Goal: Transaction & Acquisition: Purchase product/service

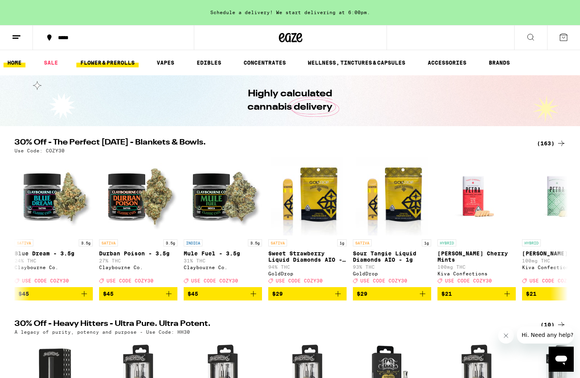
click at [123, 62] on link "FLOWER & PREROLLS" at bounding box center [107, 62] width 62 height 9
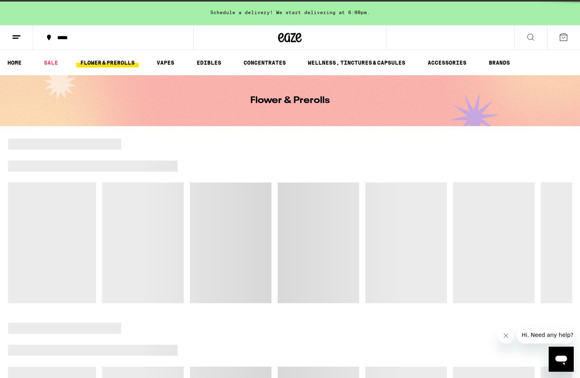
click at [10, 39] on button at bounding box center [16, 37] width 33 height 25
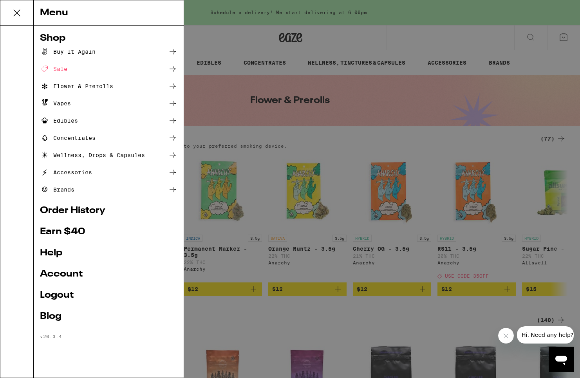
click at [72, 273] on link "Account" at bounding box center [108, 273] width 137 height 9
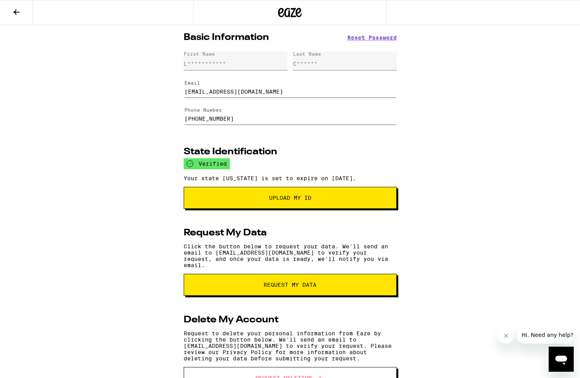
click at [19, 13] on icon at bounding box center [16, 11] width 9 height 9
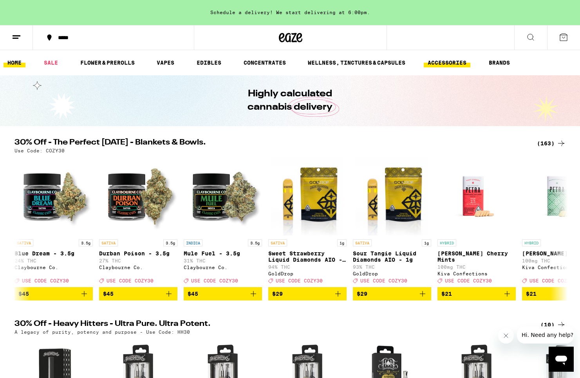
click at [461, 60] on link "ACCESSORIES" at bounding box center [447, 62] width 47 height 9
click at [453, 63] on link "ACCESSORIES" at bounding box center [447, 62] width 47 height 9
click at [433, 61] on link "ACCESSORIES" at bounding box center [447, 62] width 47 height 9
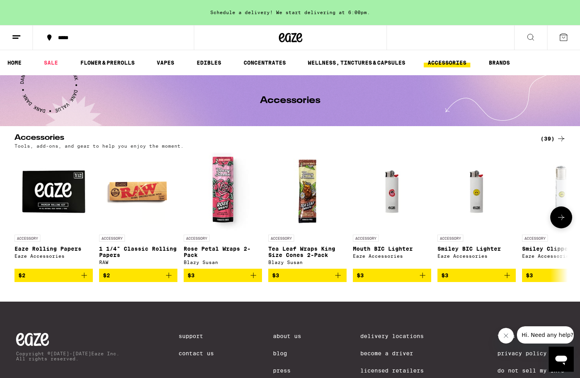
click at [168, 278] on icon "Add to bag" at bounding box center [168, 275] width 9 height 9
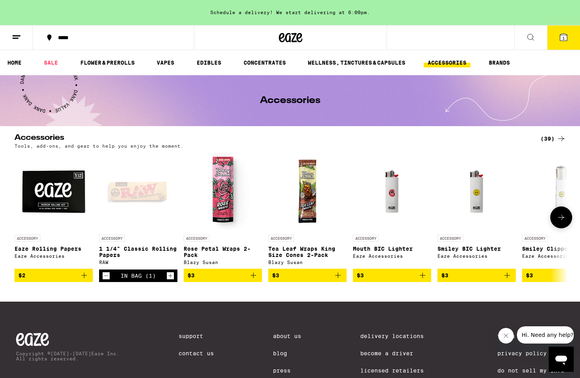
click at [503, 279] on icon "Add to bag" at bounding box center [506, 275] width 9 height 9
click at [568, 217] on button at bounding box center [561, 217] width 22 height 22
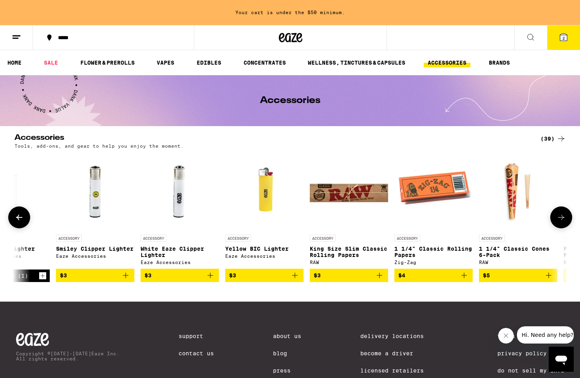
click at [571, 220] on button at bounding box center [561, 217] width 22 height 22
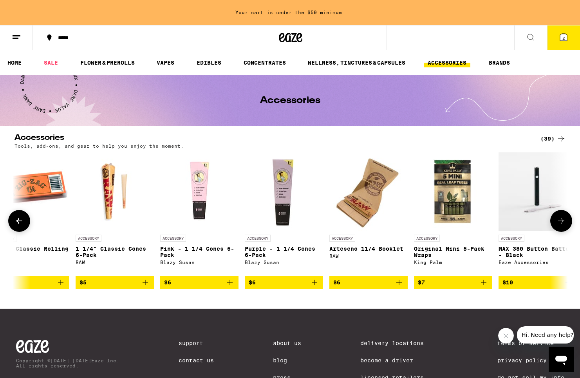
scroll to position [0, 932]
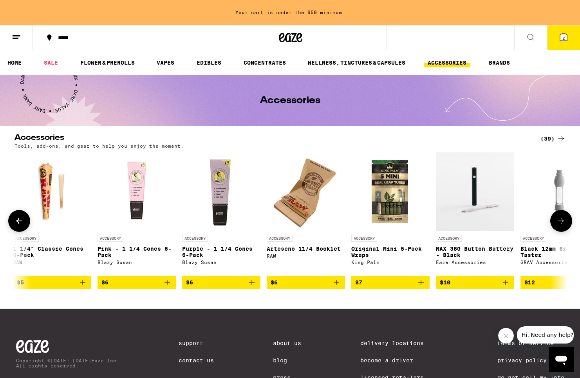
click at [562, 224] on icon at bounding box center [560, 220] width 9 height 9
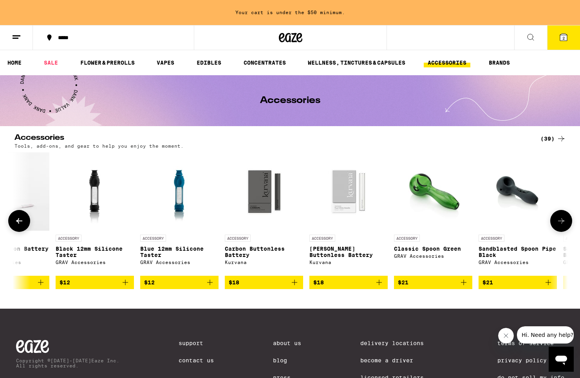
scroll to position [0, 1398]
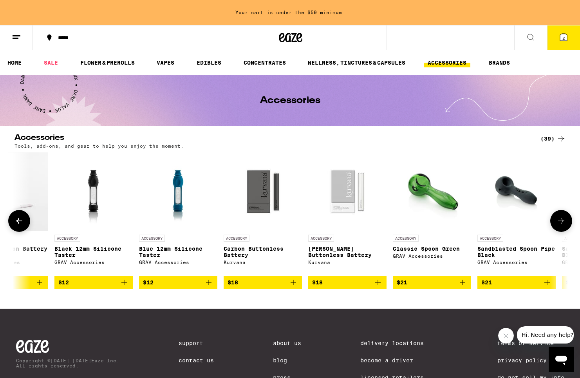
click at [562, 224] on icon at bounding box center [561, 220] width 6 height 5
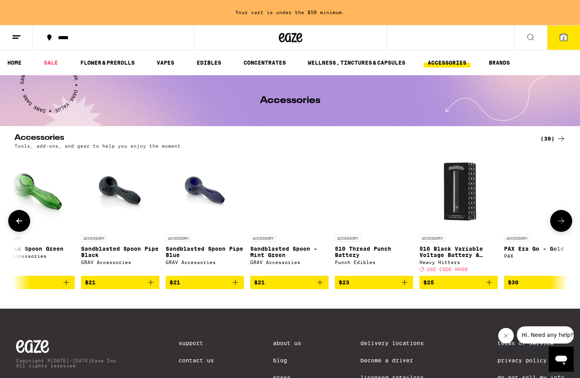
scroll to position [0, 1864]
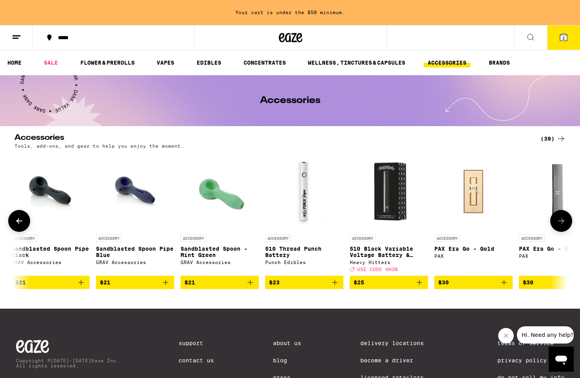
click at [562, 224] on icon at bounding box center [561, 220] width 6 height 5
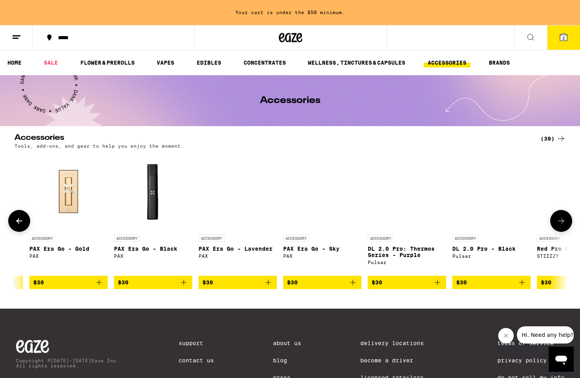
scroll to position [0, 2330]
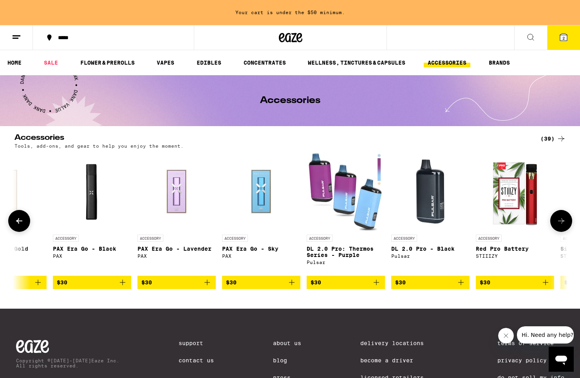
click at [562, 224] on icon at bounding box center [561, 220] width 6 height 5
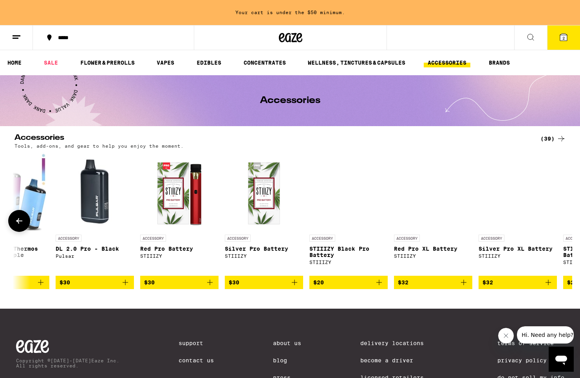
scroll to position [0, 2747]
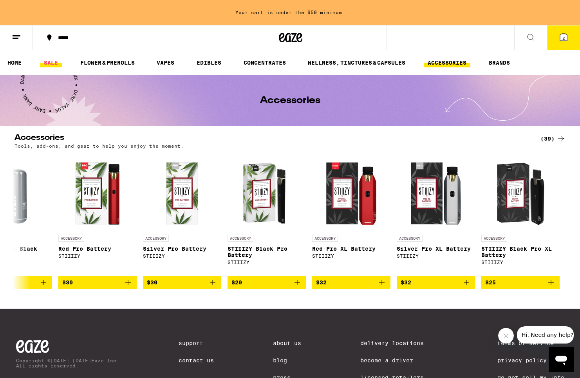
click at [59, 67] on link "SALE" at bounding box center [51, 62] width 22 height 9
